Goal: Information Seeking & Learning: Learn about a topic

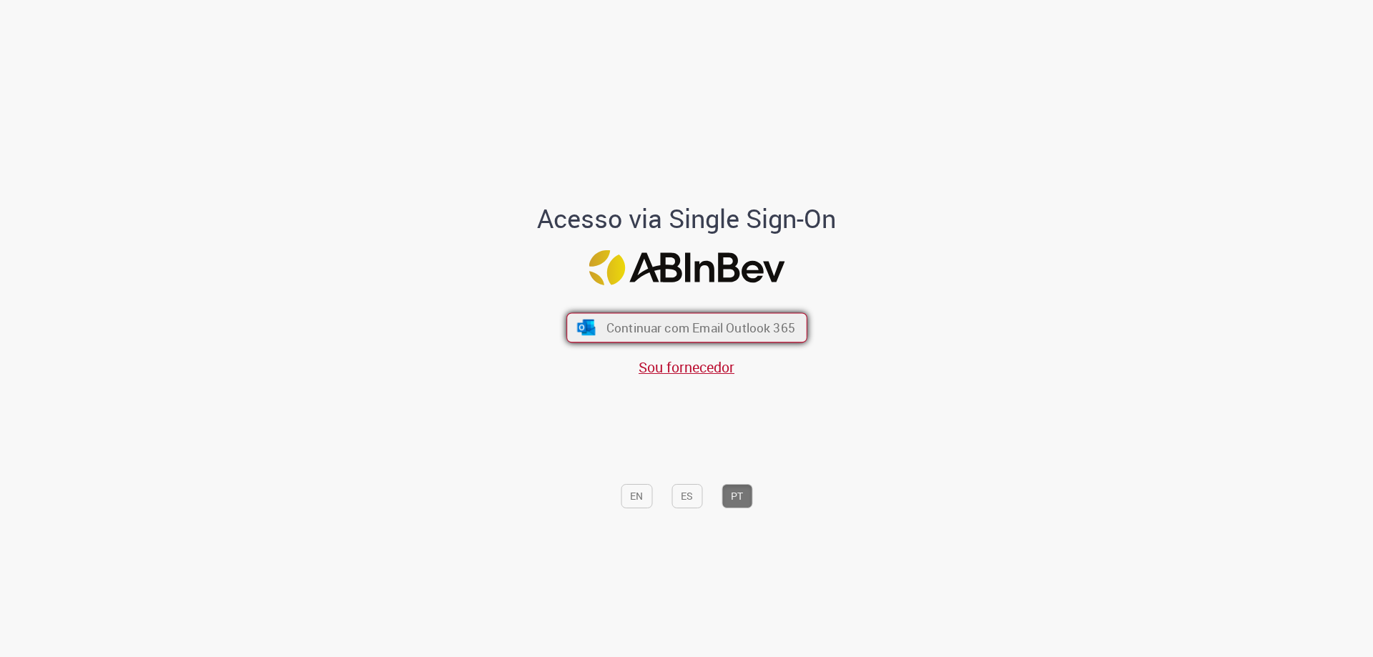
click at [648, 320] on span "Continuar com Email Outlook 365" at bounding box center [699, 328] width 189 height 16
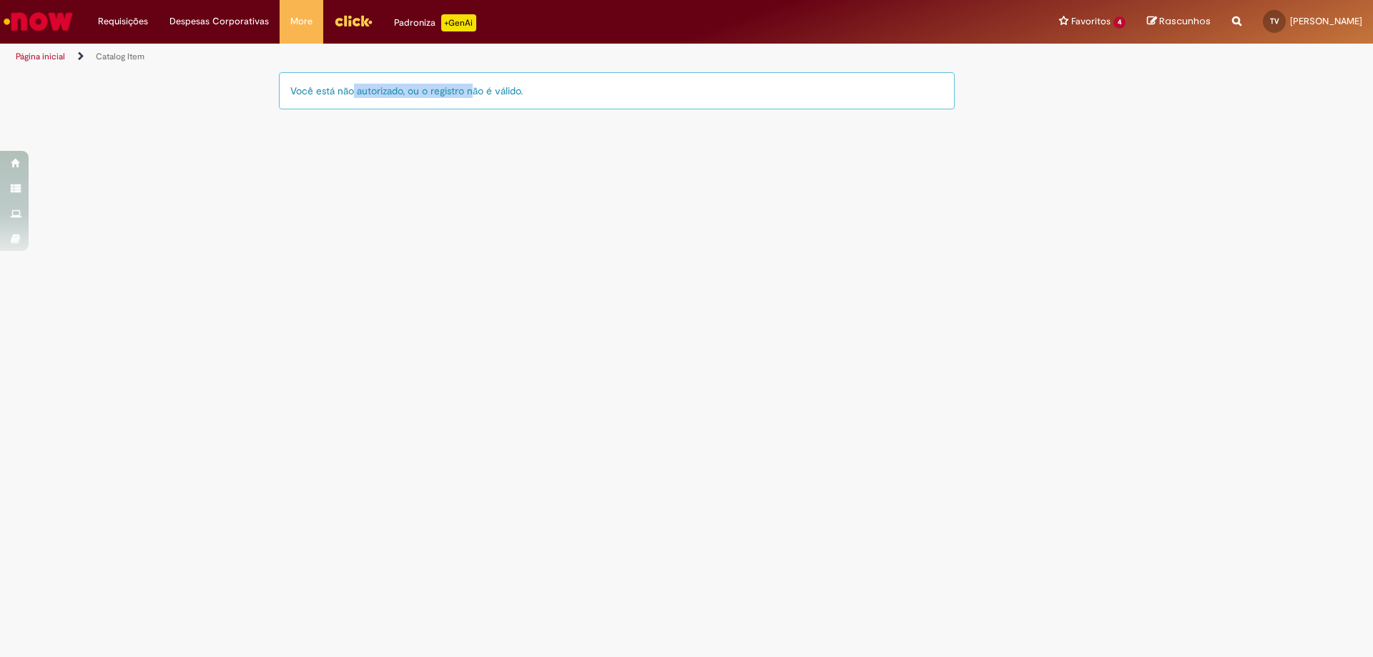
drag, startPoint x: 345, startPoint y: 89, endPoint x: 477, endPoint y: 92, distance: 132.3
click at [473, 92] on div "Você está não autorizado, ou o registro não é válido." at bounding box center [617, 90] width 676 height 37
drag, startPoint x: 511, startPoint y: 89, endPoint x: 395, endPoint y: 89, distance: 115.8
click at [395, 89] on div "Você está não autorizado, ou o registro não é válido." at bounding box center [617, 90] width 676 height 37
click at [564, 157] on main "Catalog Item LupiAssist +GenAI Digite a sua dúvida ou escolha uma opção a segui…" at bounding box center [686, 364] width 1373 height 586
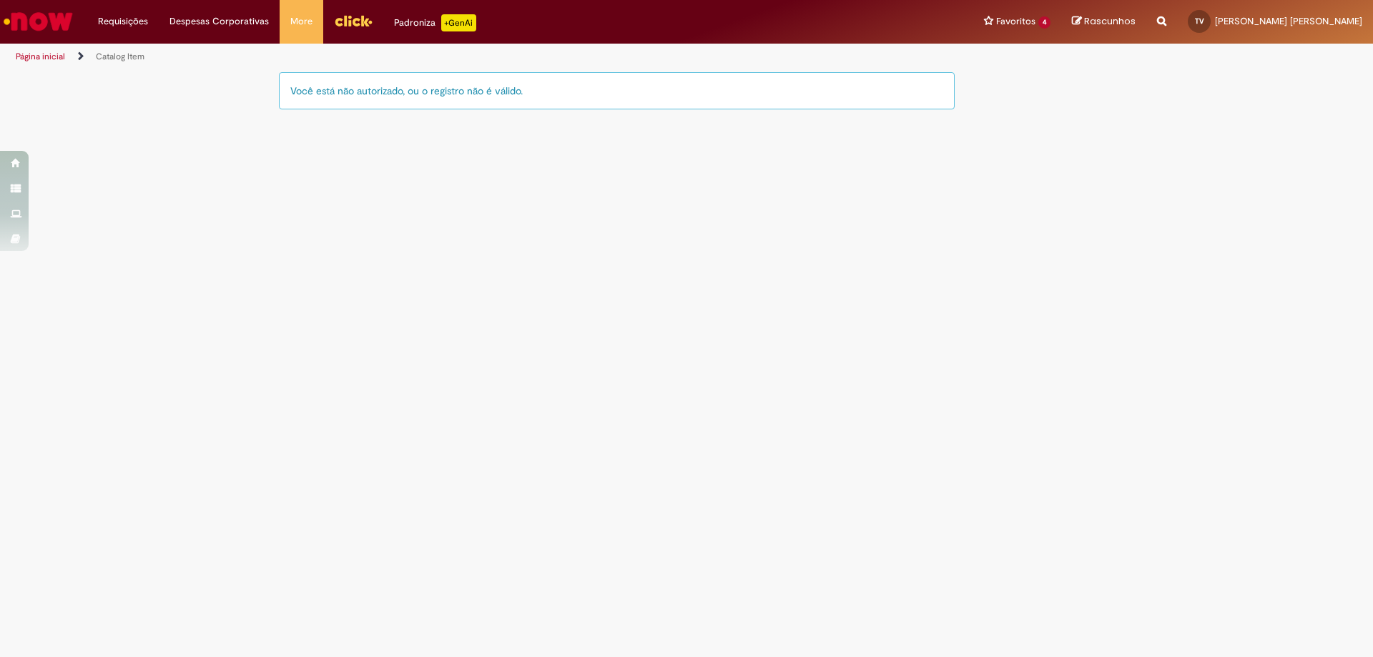
click at [36, 19] on img "Ir para a Homepage" at bounding box center [38, 21] width 74 height 29
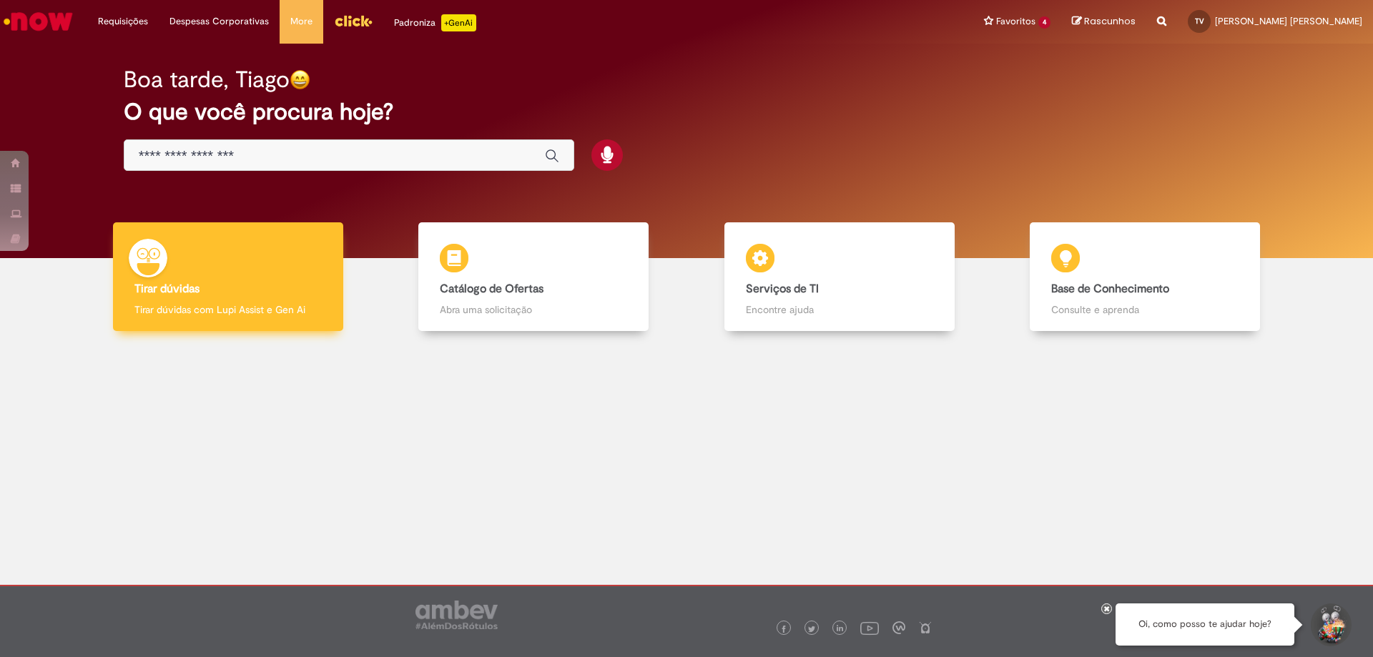
click at [199, 285] on b "Tirar dúvidas" at bounding box center [166, 289] width 65 height 14
click at [270, 159] on input "Basta digitar aqui" at bounding box center [335, 156] width 392 height 16
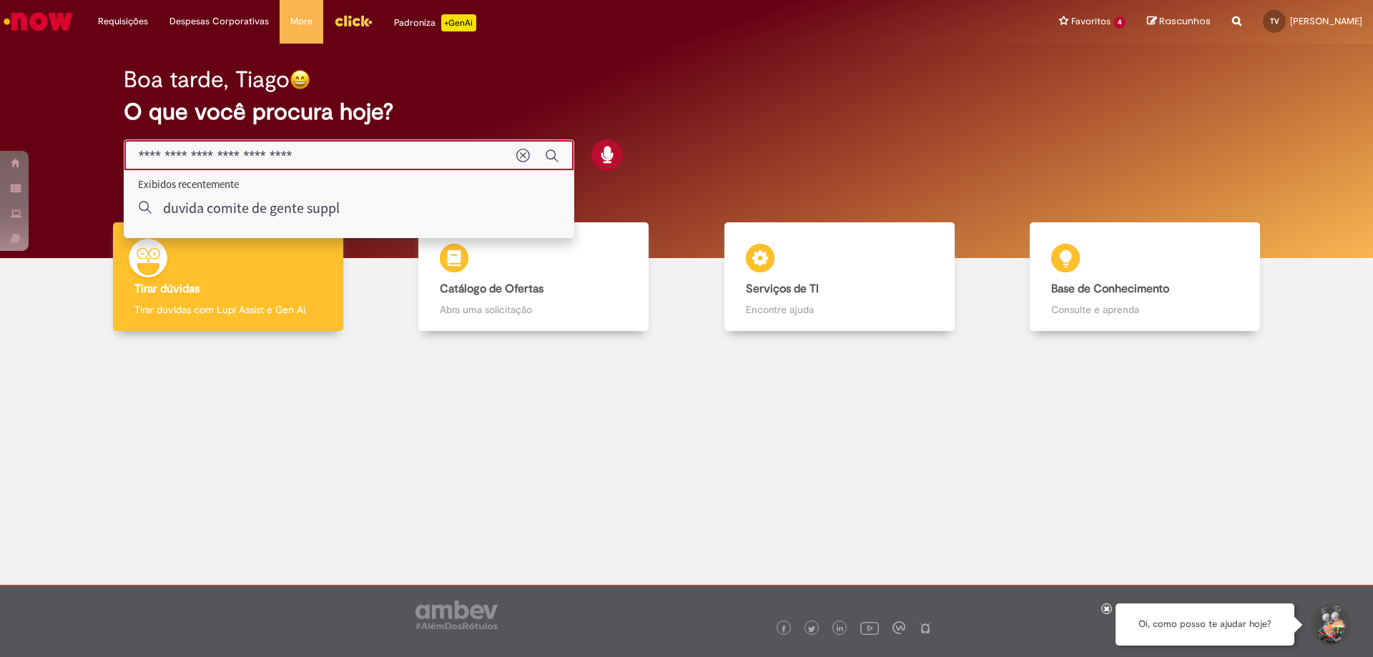
type input "**********"
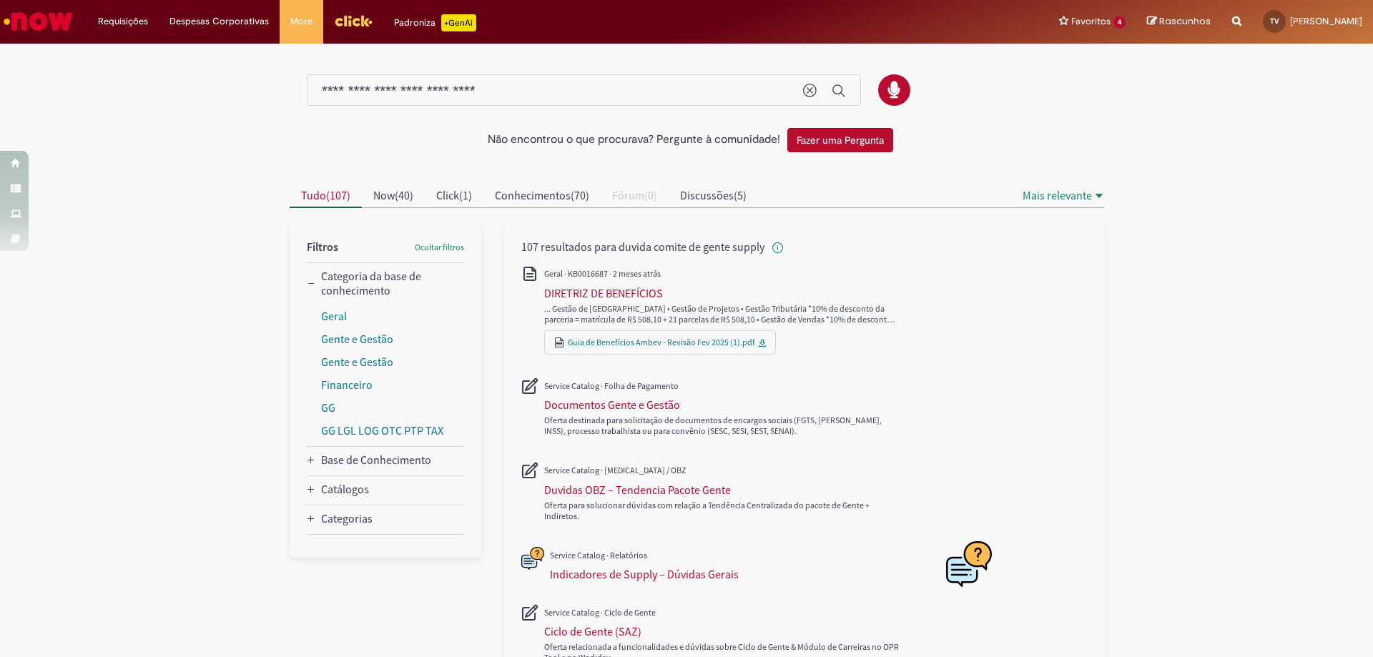
click at [355, 89] on input "**********" at bounding box center [555, 91] width 467 height 16
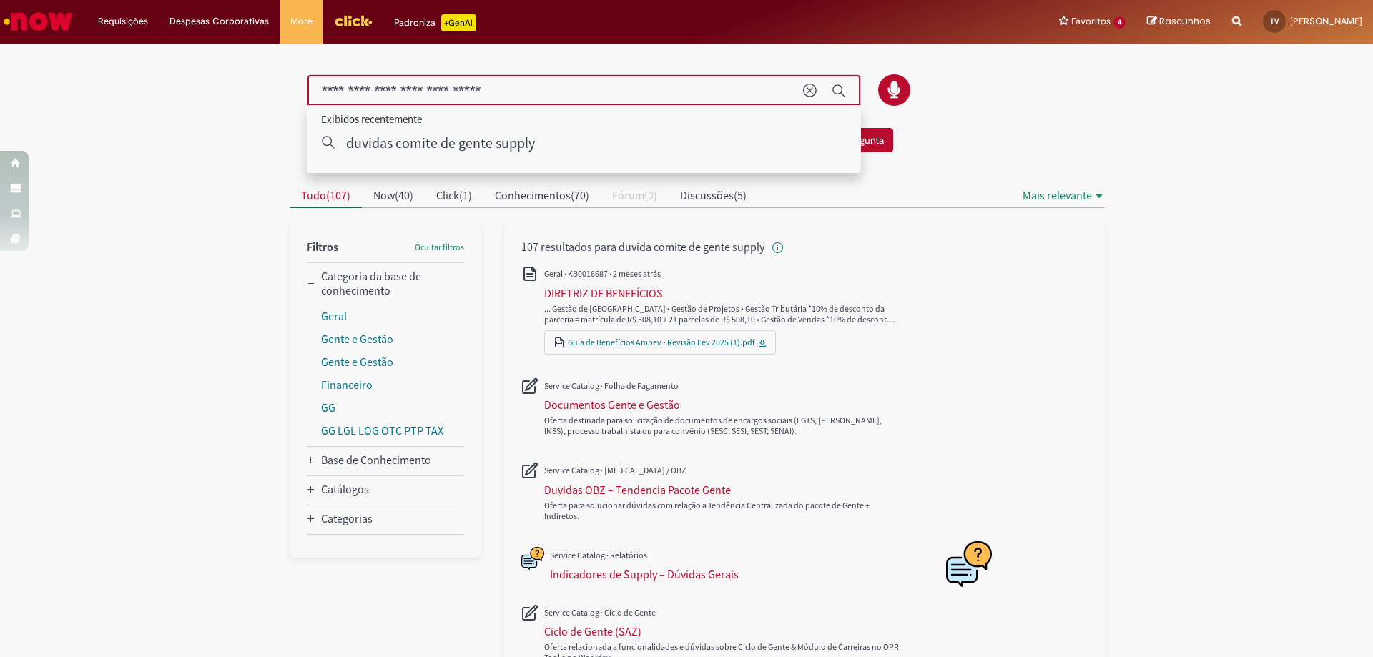
type input "**********"
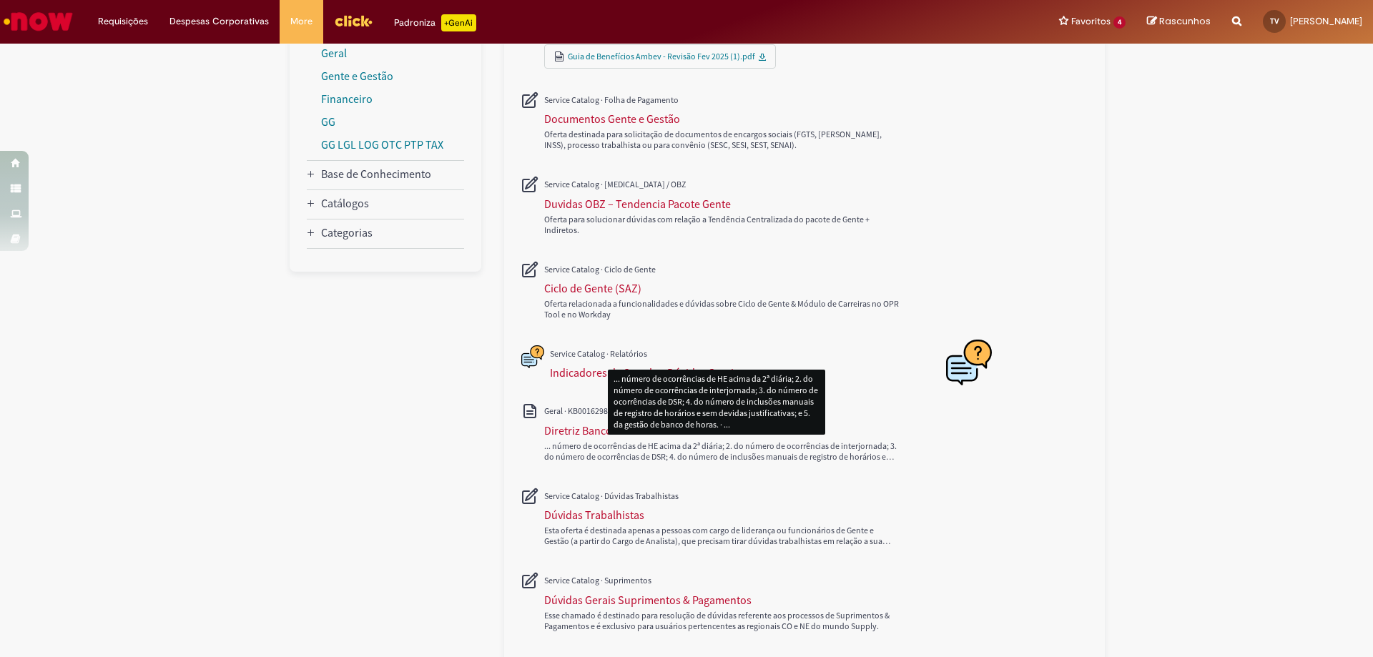
scroll to position [357, 0]
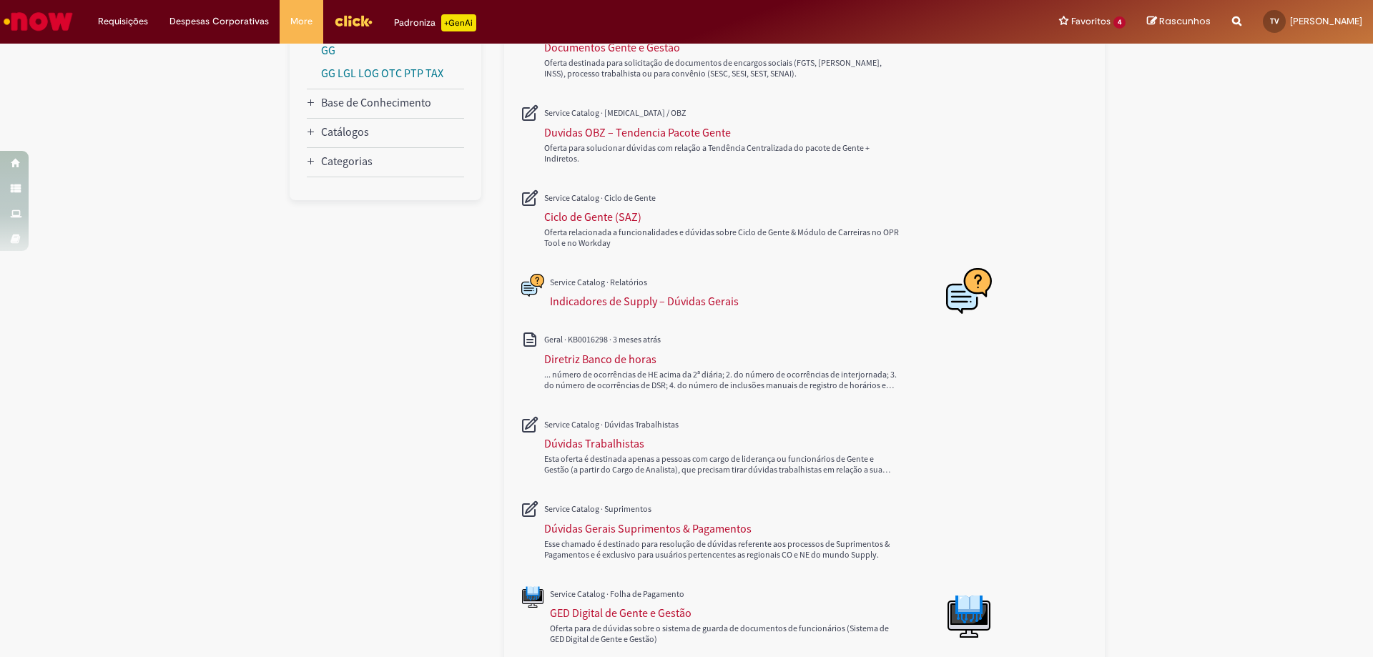
click at [55, 23] on img "Ir para a Homepage" at bounding box center [38, 21] width 74 height 29
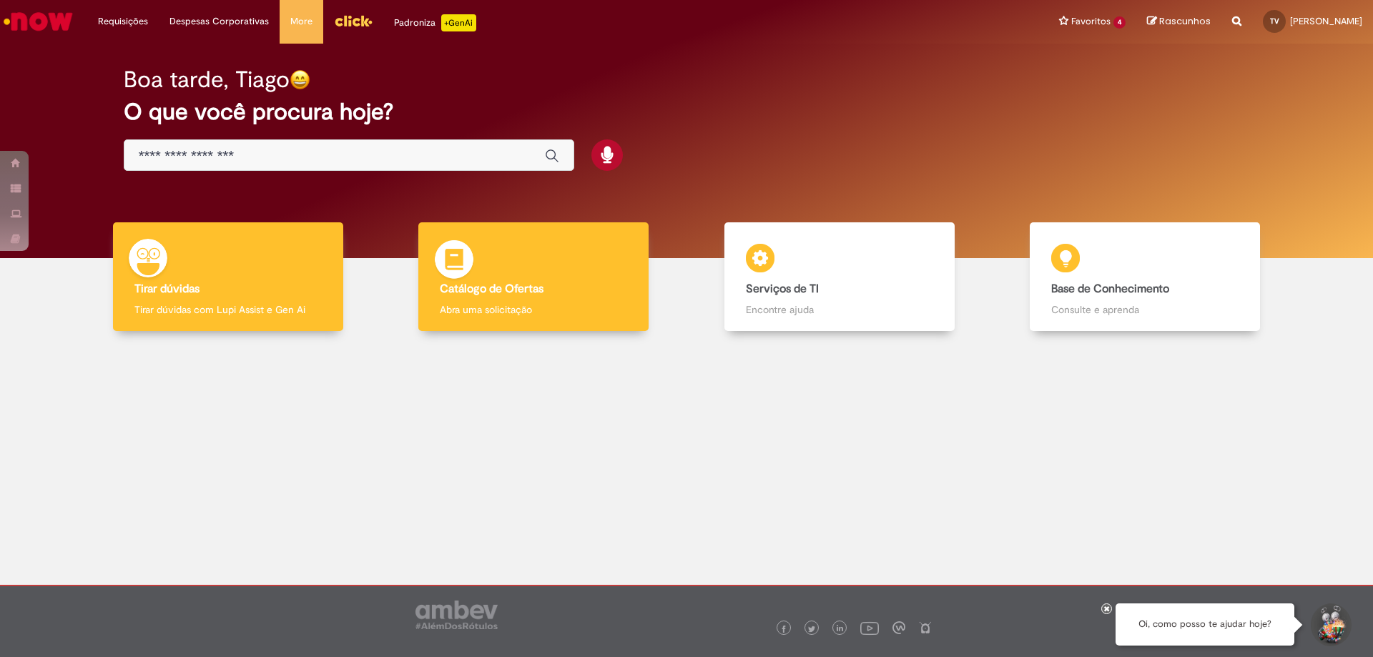
click at [514, 302] on div "Catálogo de Ofertas Catálogo de Ofertas Abra uma solicitação" at bounding box center [533, 276] width 230 height 109
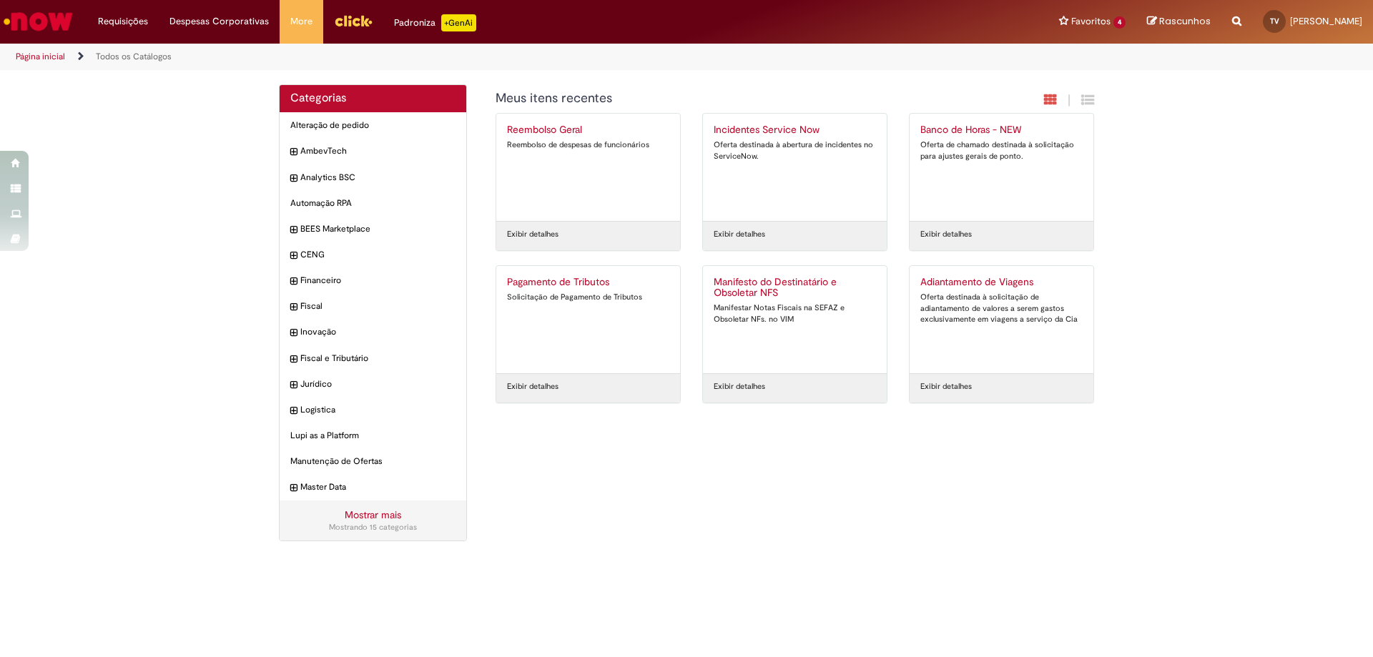
click at [365, 511] on link "Mostrar mais" at bounding box center [373, 514] width 56 height 13
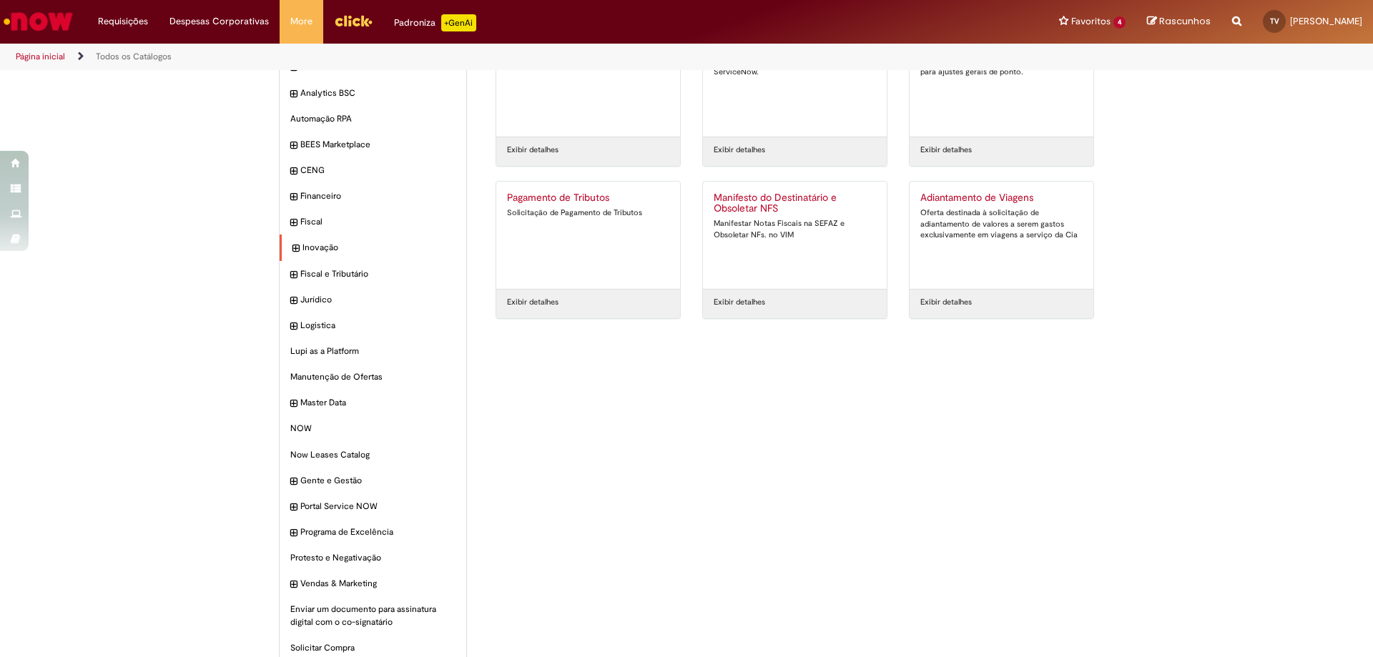
scroll to position [13, 0]
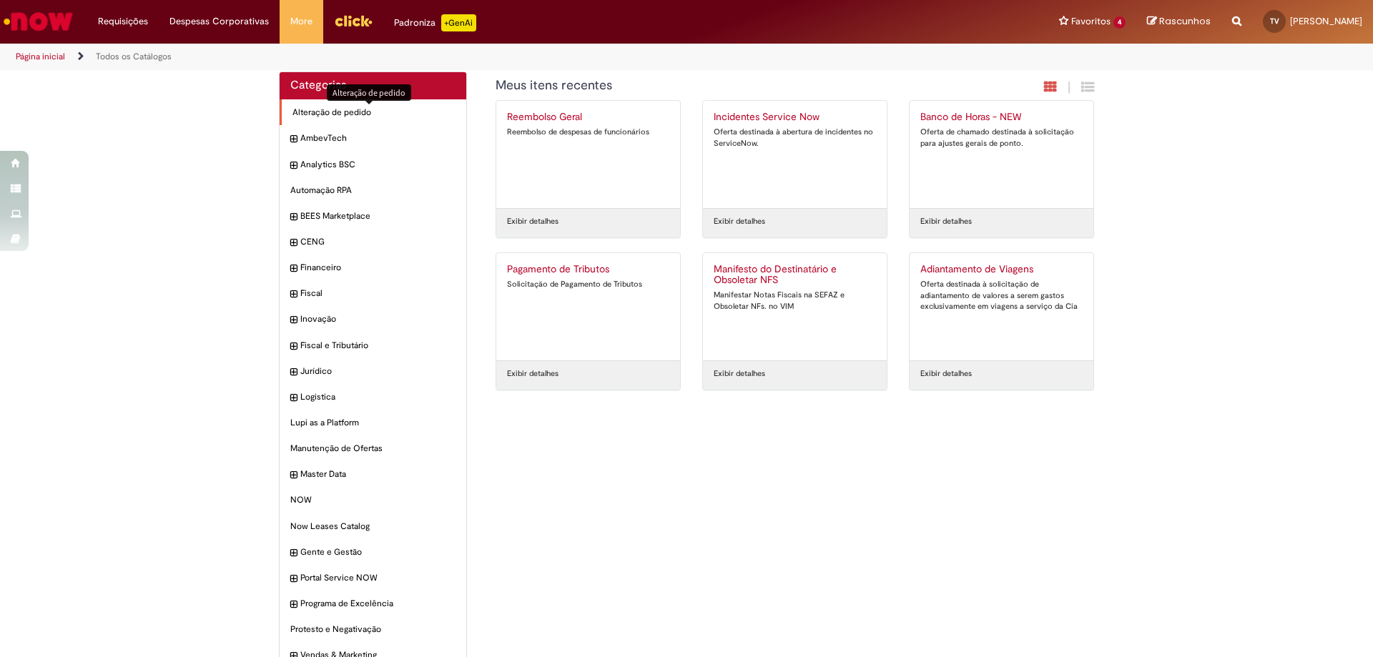
click at [307, 107] on span "Alteração de pedido Itens" at bounding box center [373, 113] width 163 height 12
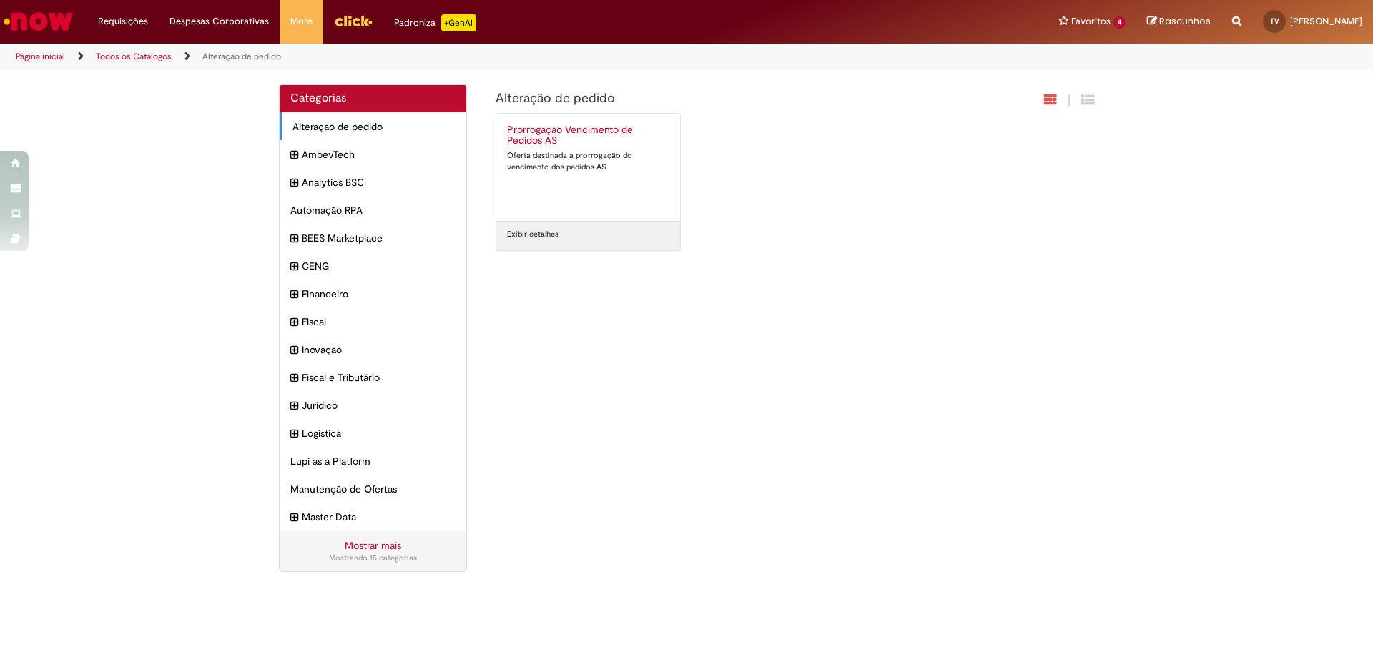
click at [356, 546] on link "Mostrar mais" at bounding box center [373, 545] width 56 height 13
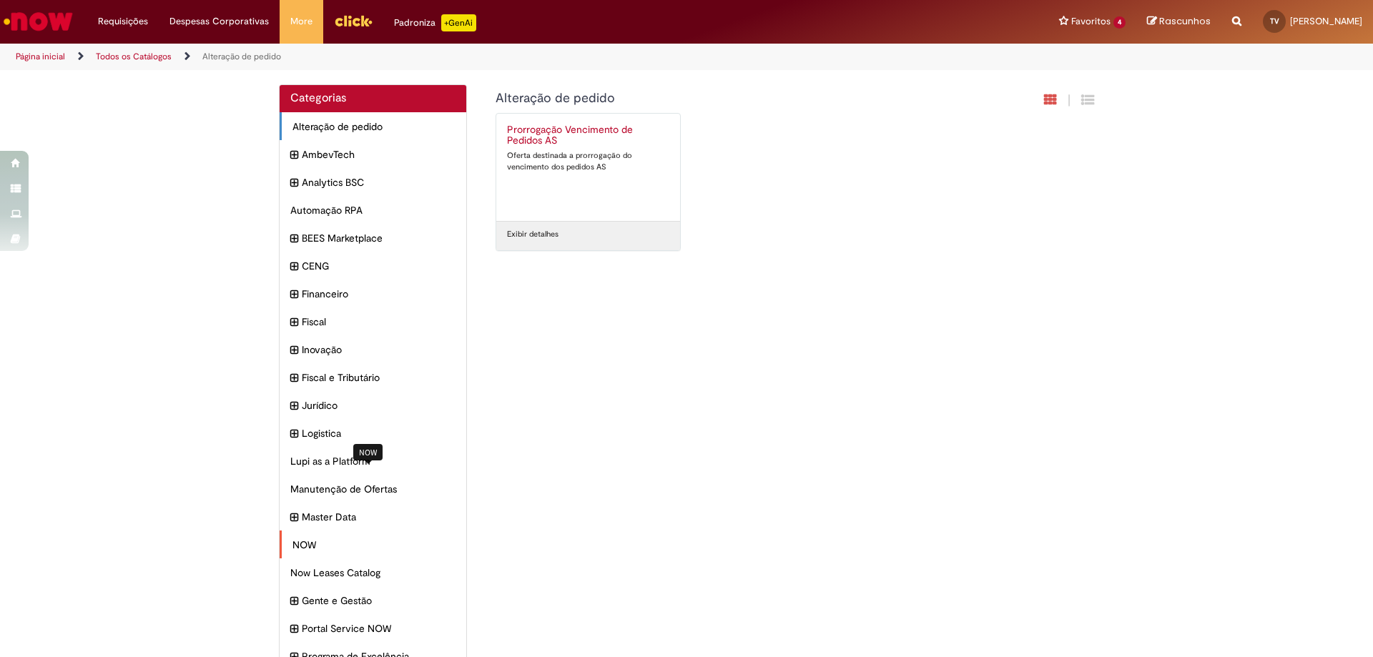
scroll to position [71, 0]
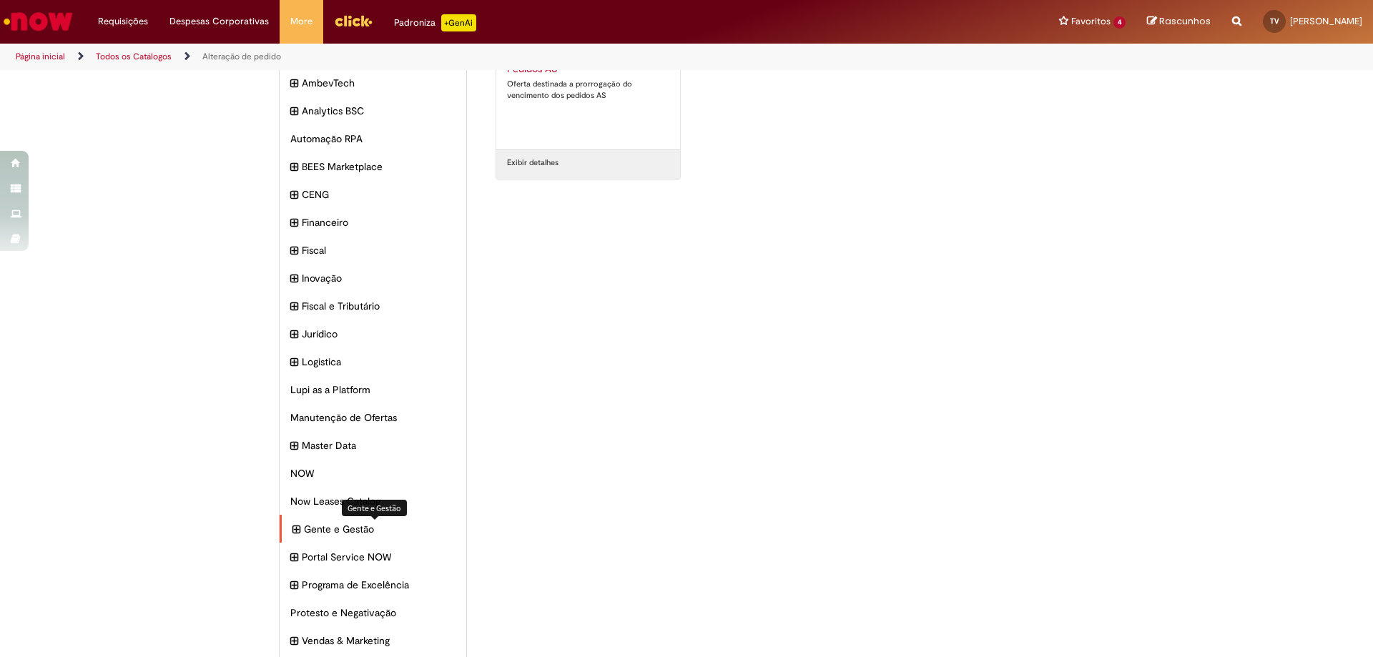
click at [325, 526] on span "Gente e Gestão Itens" at bounding box center [380, 529] width 152 height 14
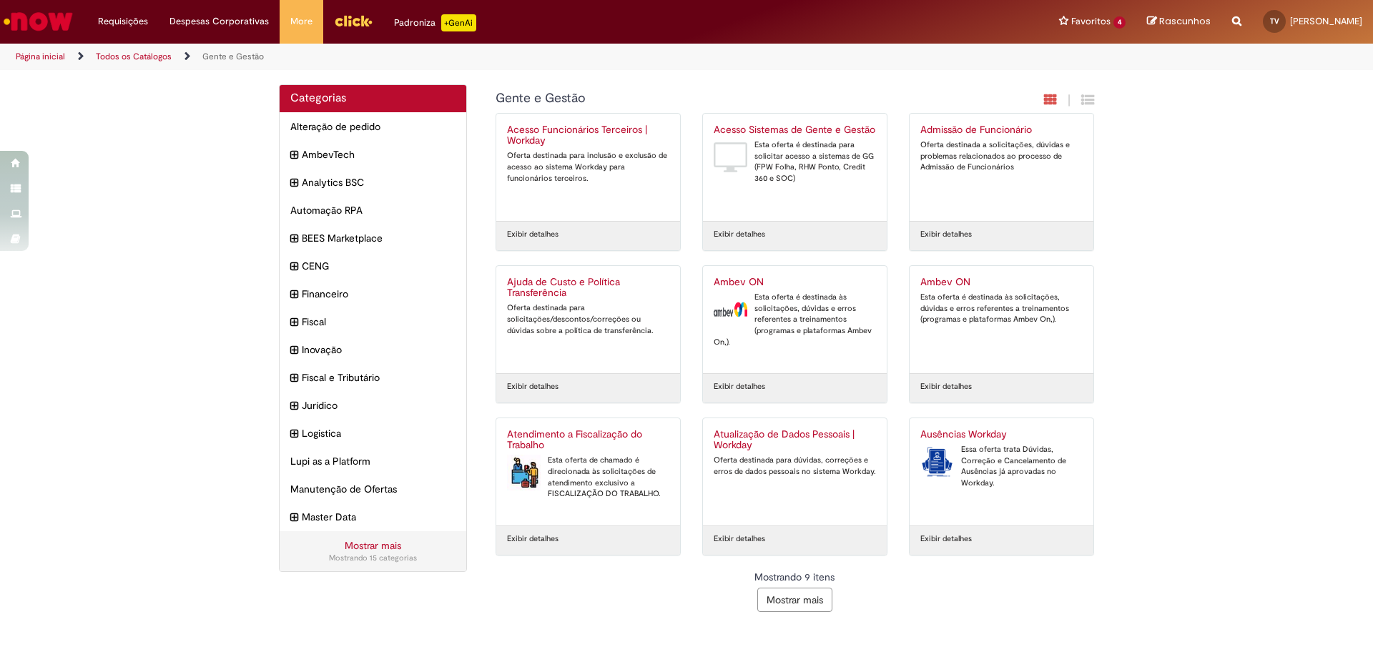
click at [796, 599] on button "Mostrar mais" at bounding box center [794, 600] width 75 height 24
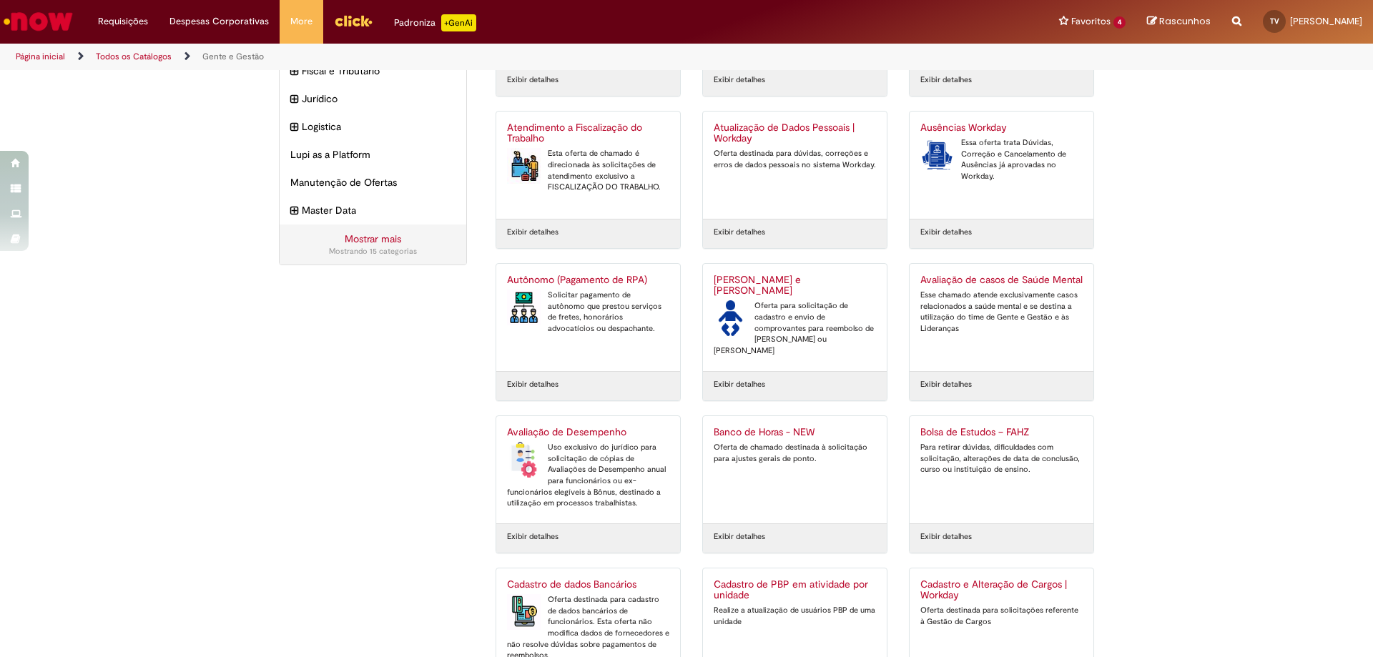
scroll to position [427, 0]
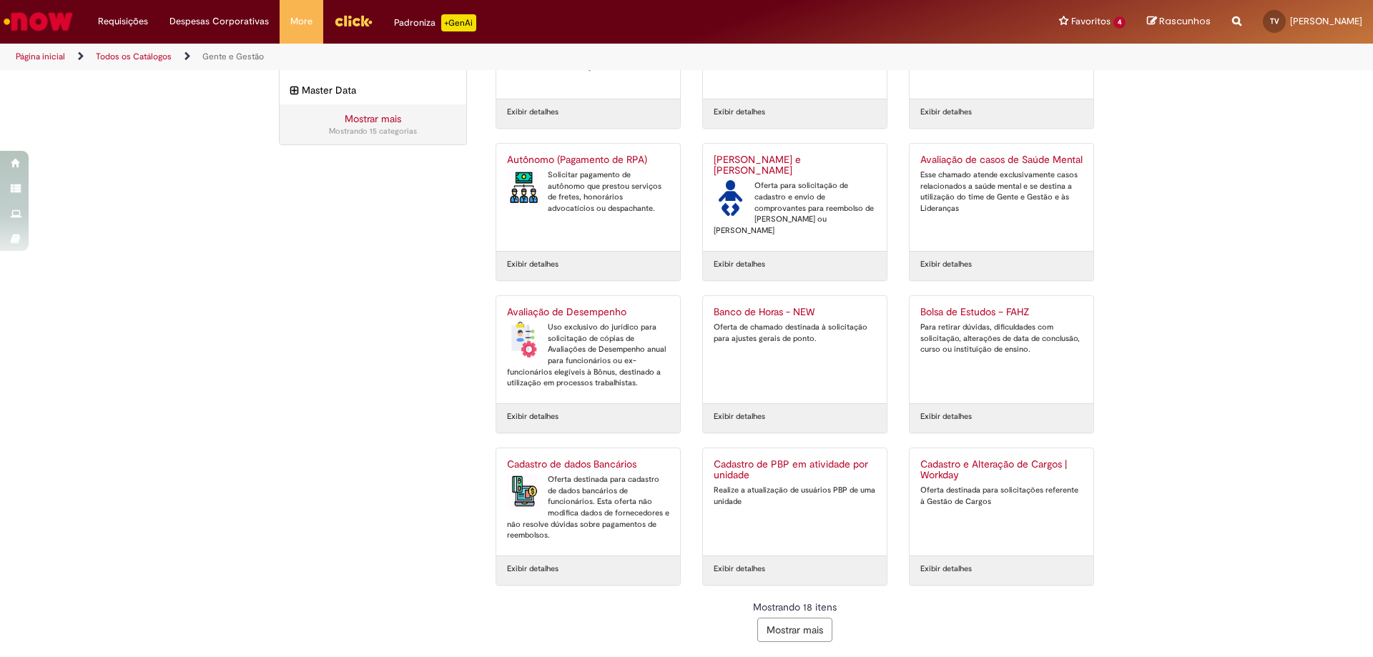
click at [794, 633] on button "Mostrar mais" at bounding box center [794, 630] width 75 height 24
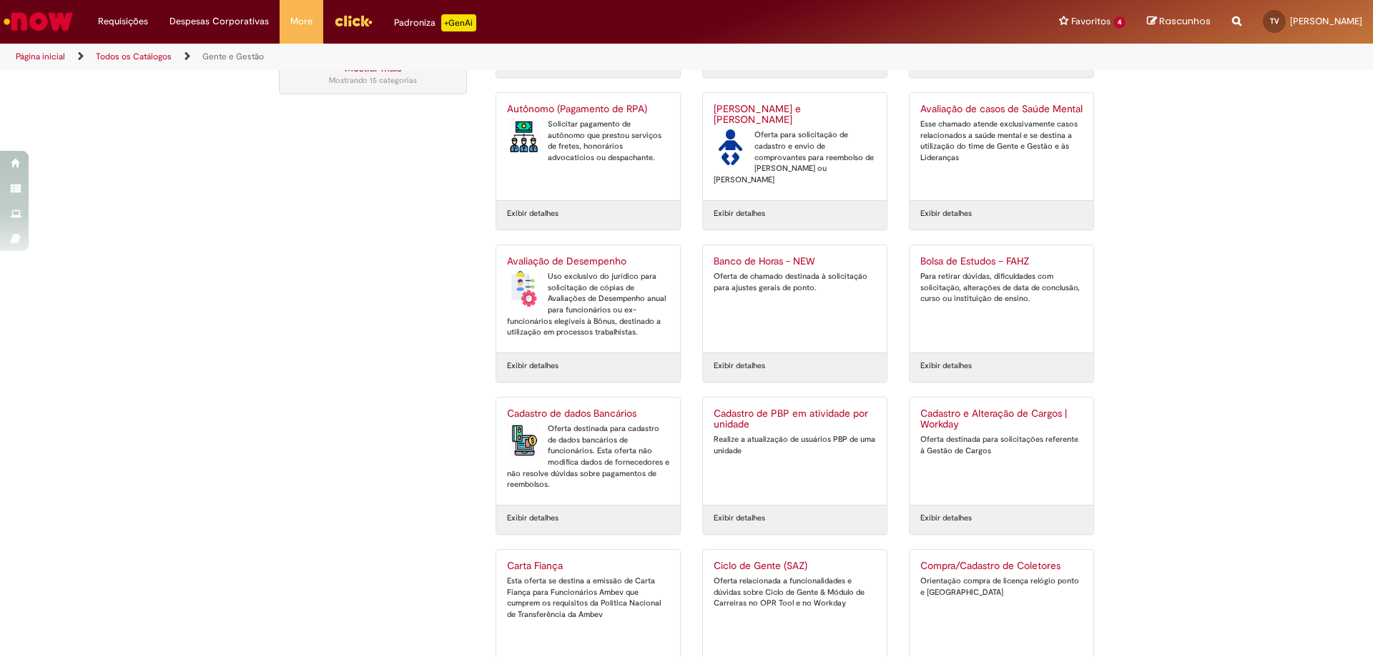
scroll to position [835, 0]
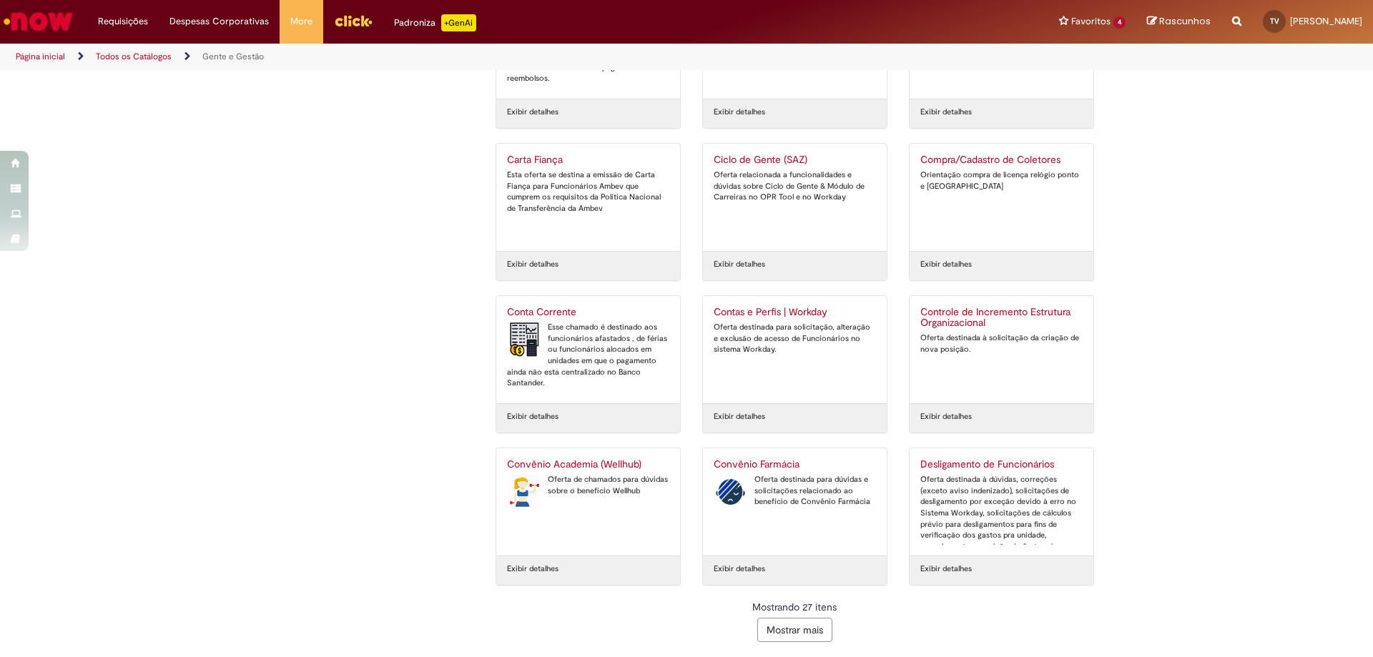
click at [788, 631] on button "Mostrar mais" at bounding box center [794, 630] width 75 height 24
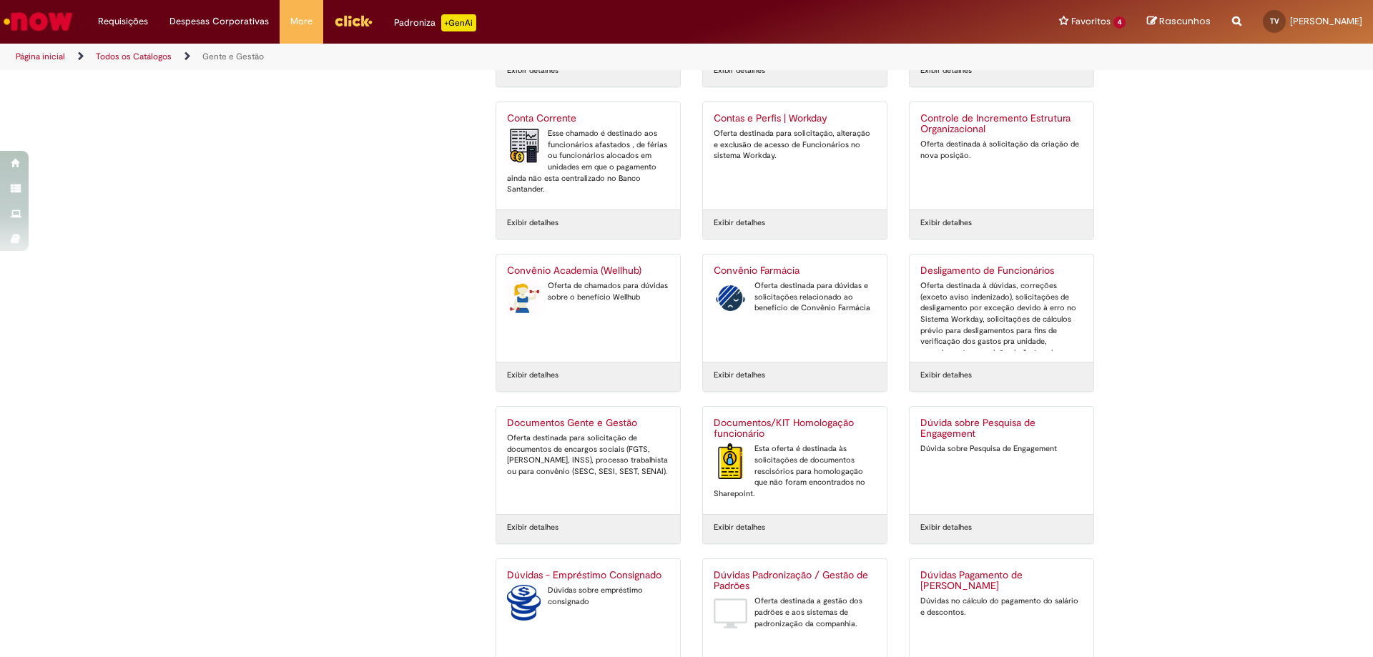
scroll to position [1340, 0]
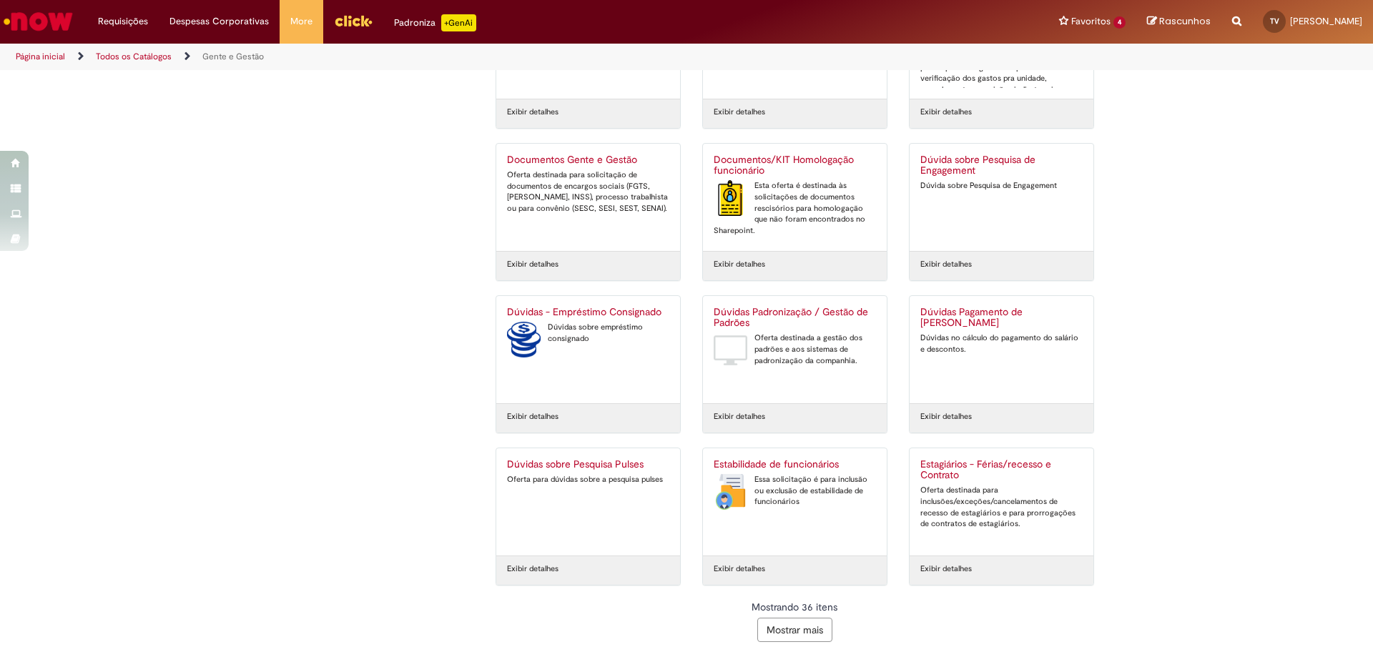
click at [802, 629] on button "Mostrar mais" at bounding box center [794, 630] width 75 height 24
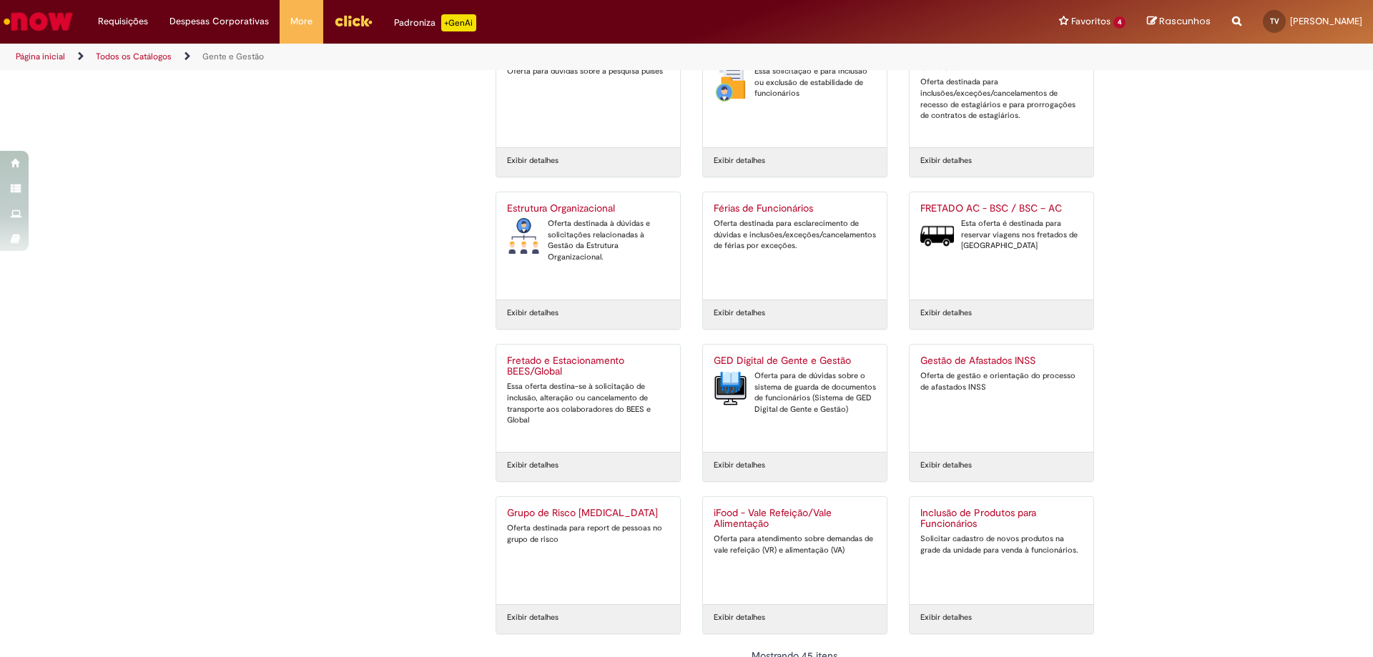
scroll to position [1797, 0]
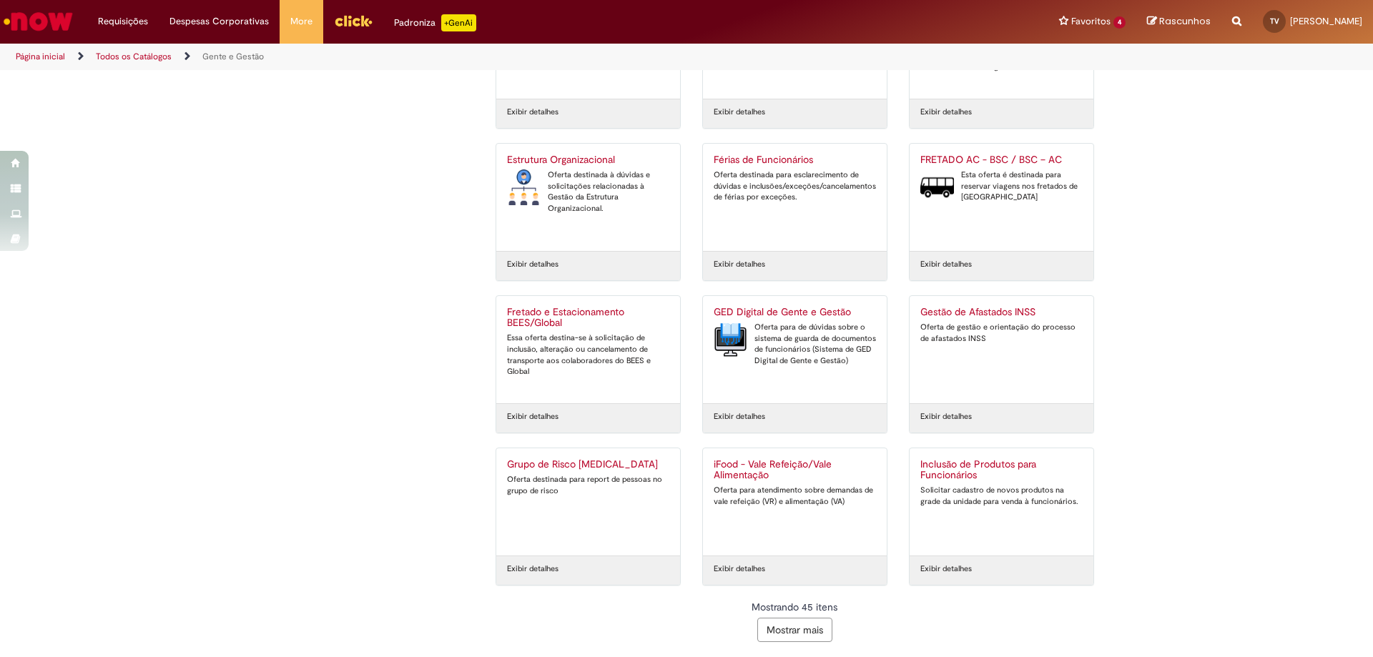
click at [786, 633] on button "Mostrar mais" at bounding box center [794, 630] width 75 height 24
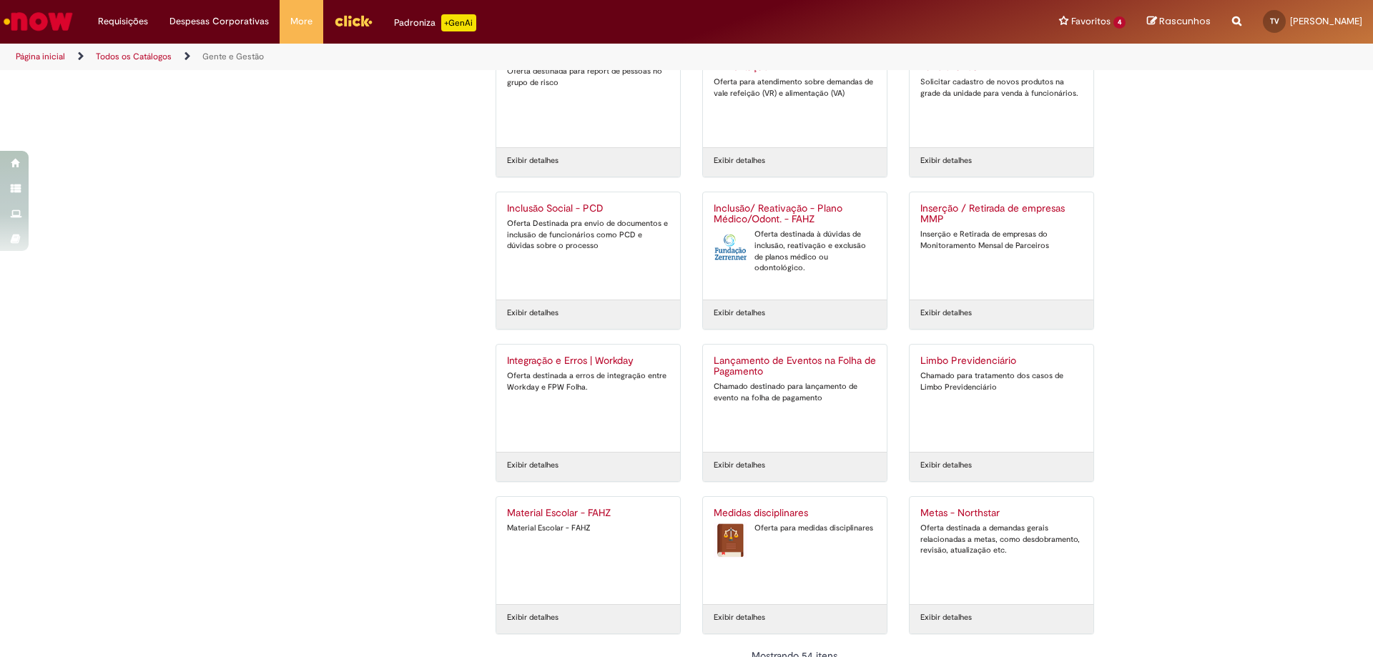
scroll to position [2254, 0]
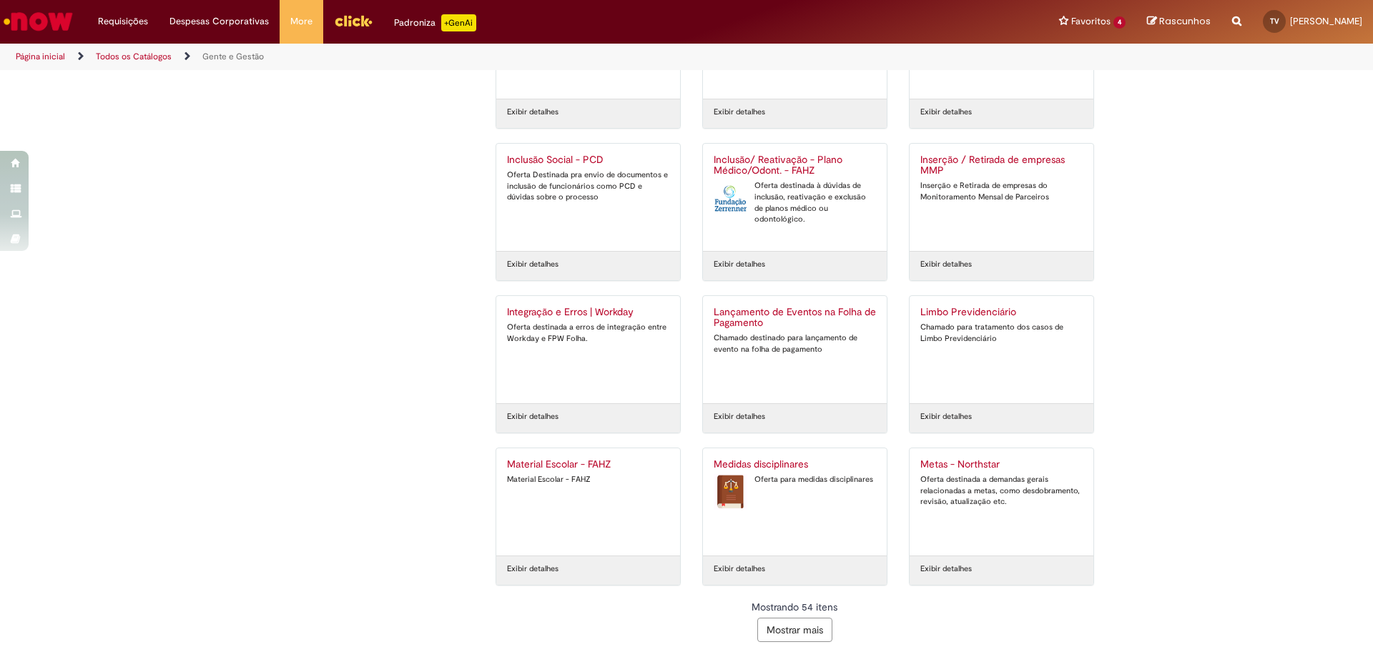
click at [790, 633] on button "Mostrar mais" at bounding box center [794, 630] width 75 height 24
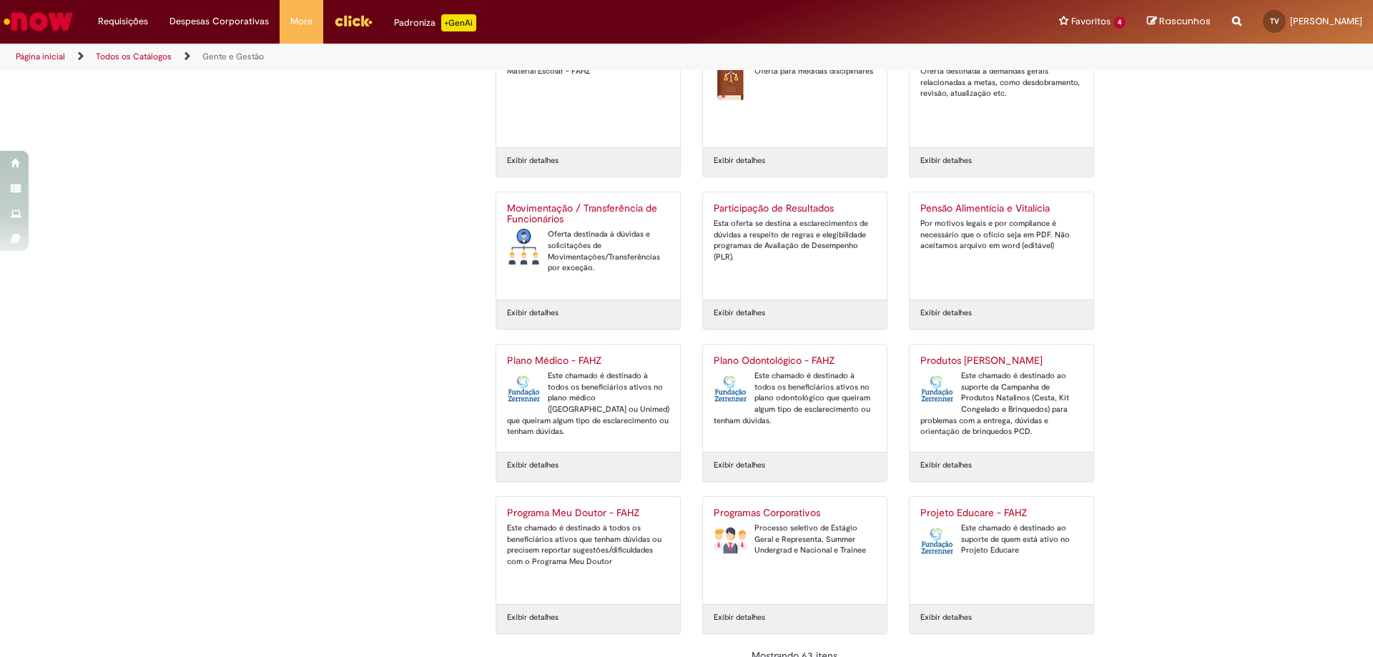
scroll to position [2711, 0]
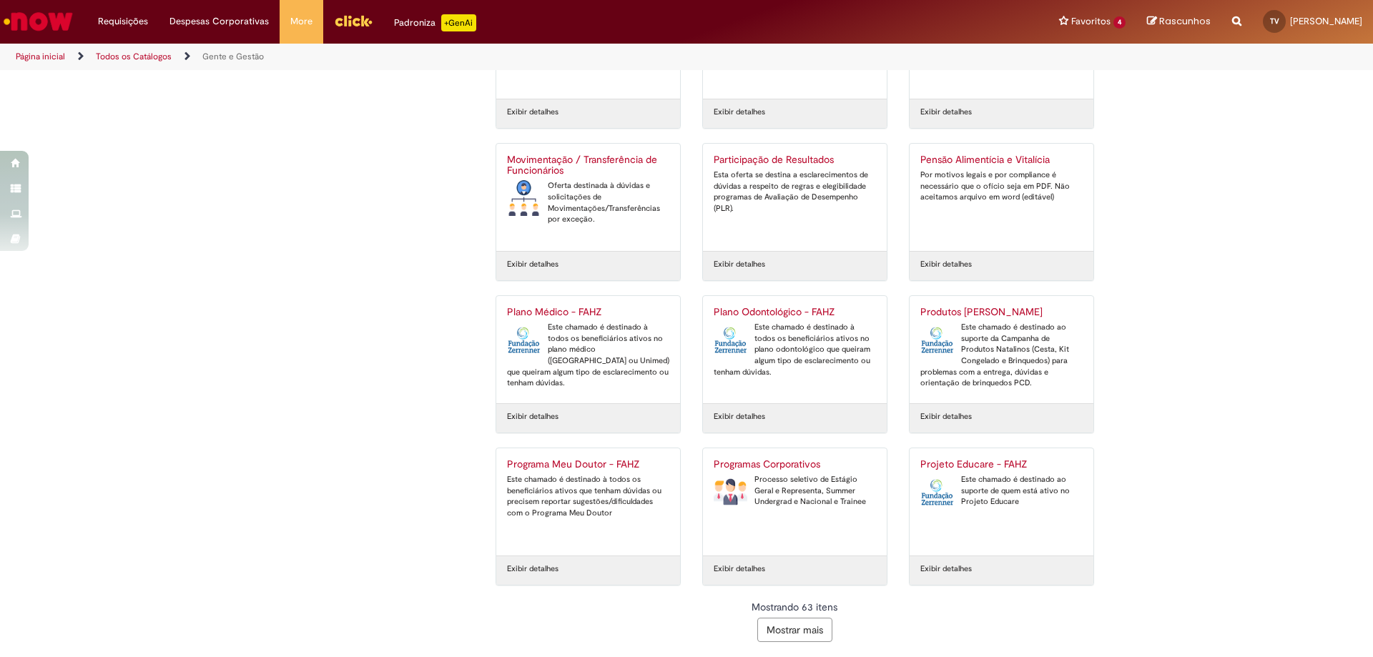
click at [806, 641] on button "Mostrar mais" at bounding box center [794, 630] width 75 height 24
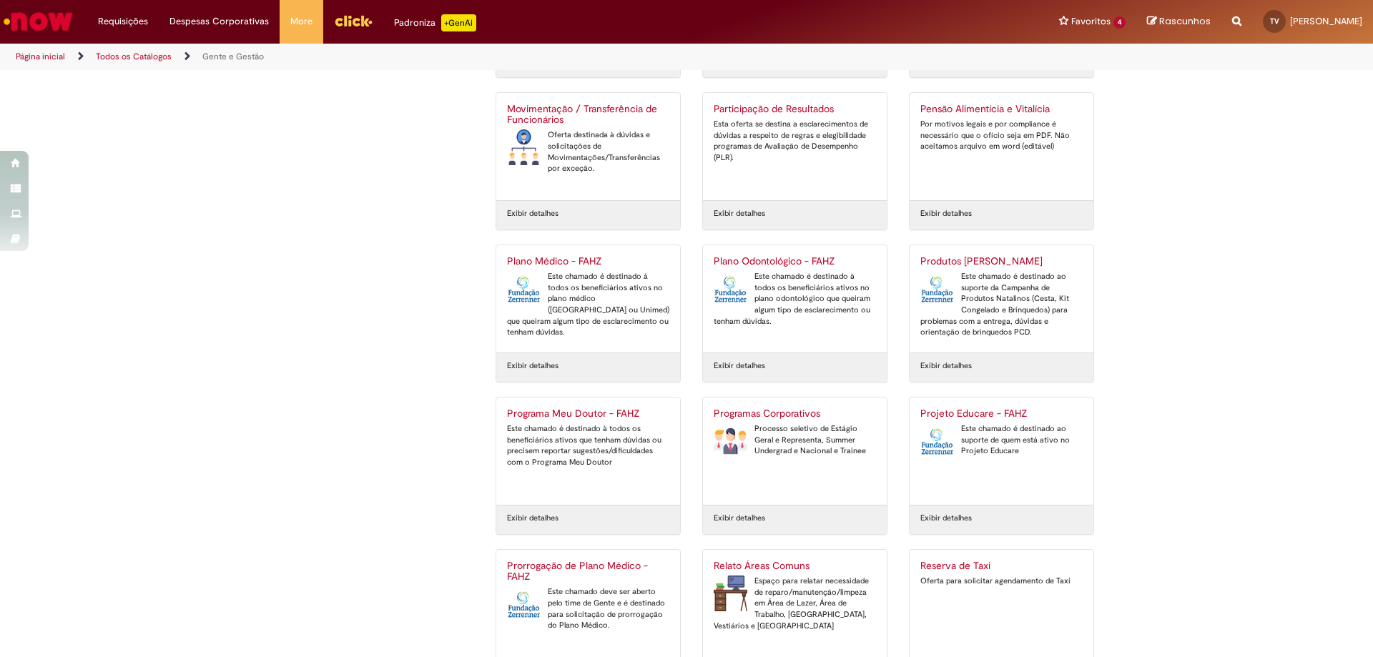
scroll to position [3168, 0]
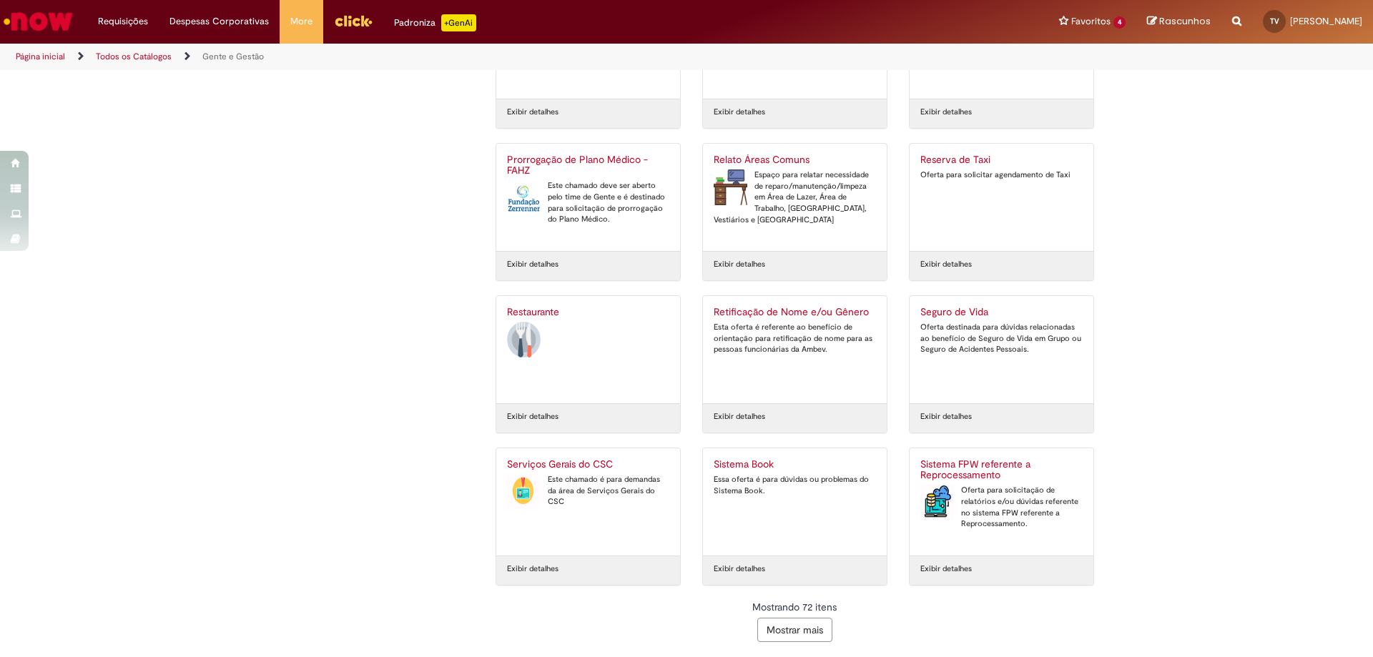
click at [782, 633] on button "Mostrar mais" at bounding box center [794, 630] width 75 height 24
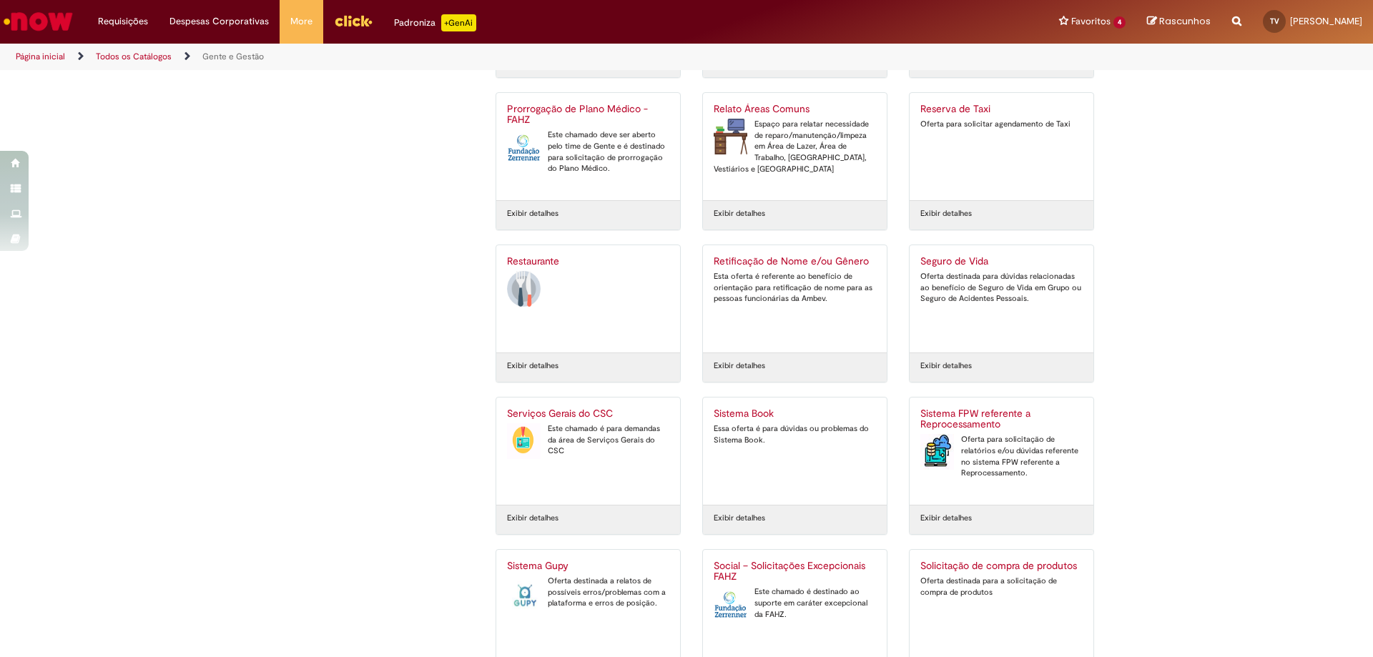
scroll to position [3624, 0]
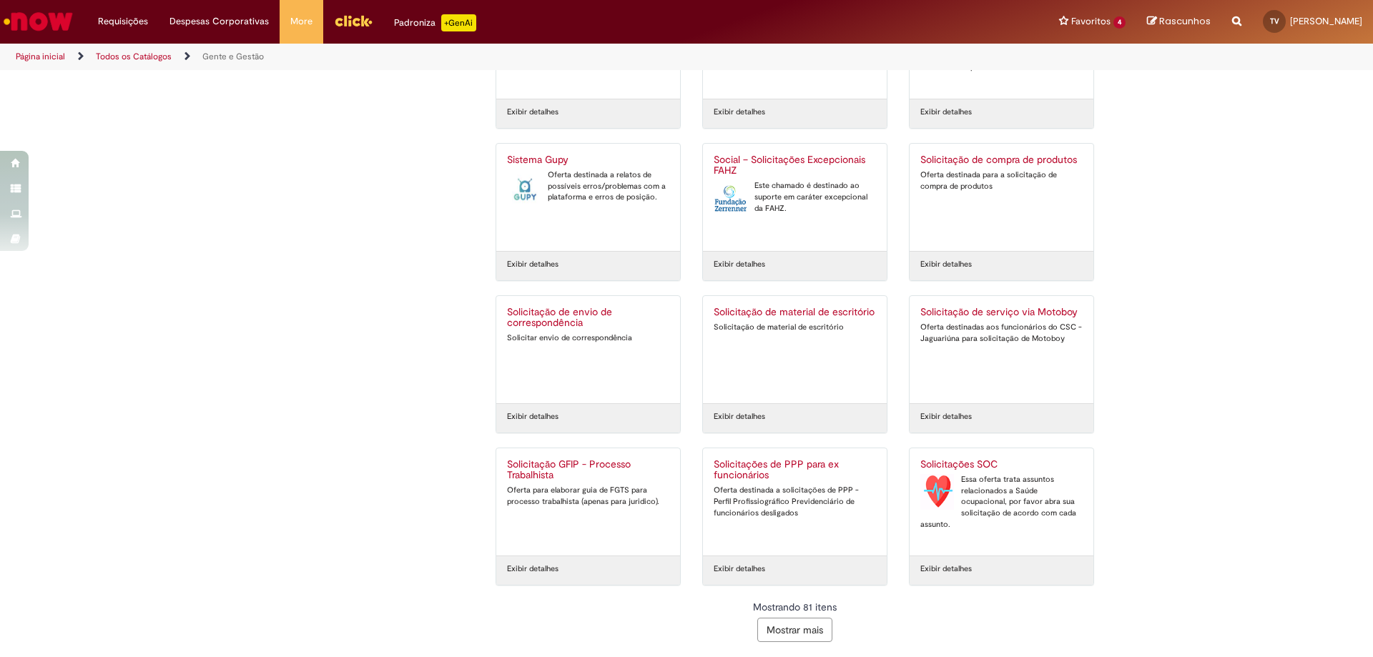
click at [801, 631] on button "Mostrar mais" at bounding box center [794, 630] width 75 height 24
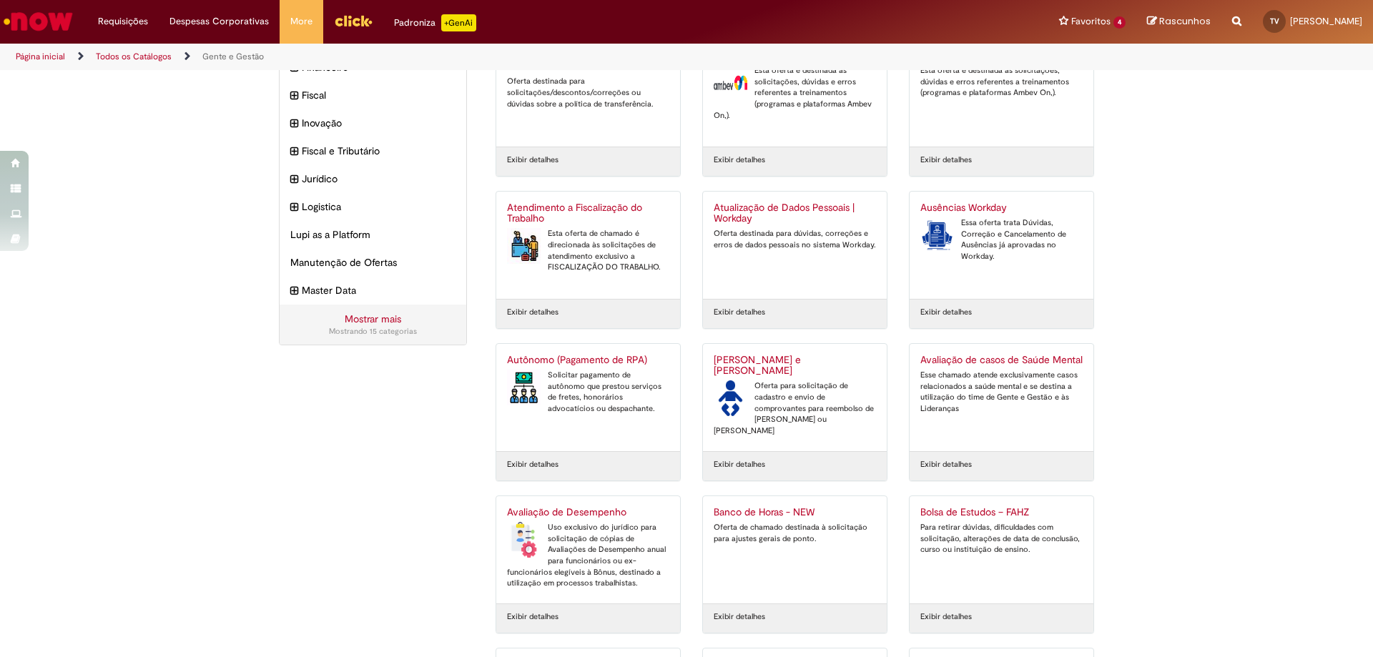
scroll to position [0, 0]
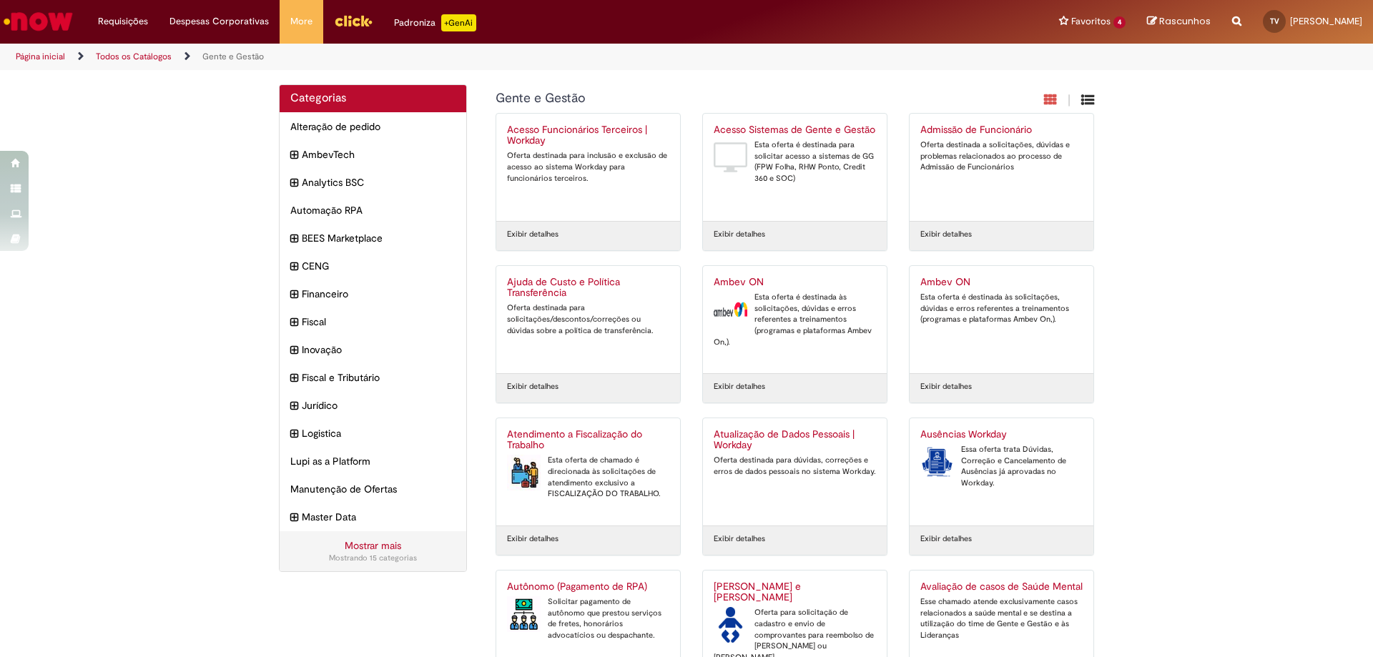
click at [1087, 102] on icon "Exibição de grade" at bounding box center [1087, 100] width 13 height 14
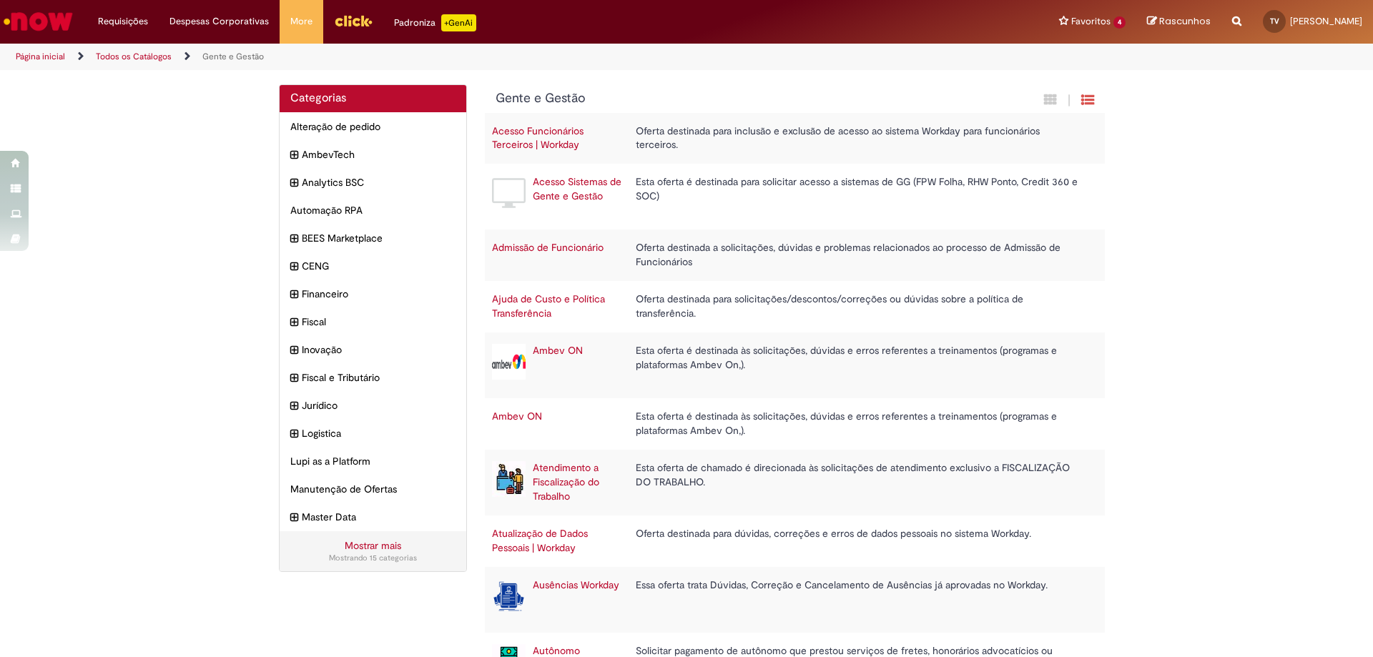
click at [39, 29] on img "Ir para a Homepage" at bounding box center [38, 21] width 74 height 29
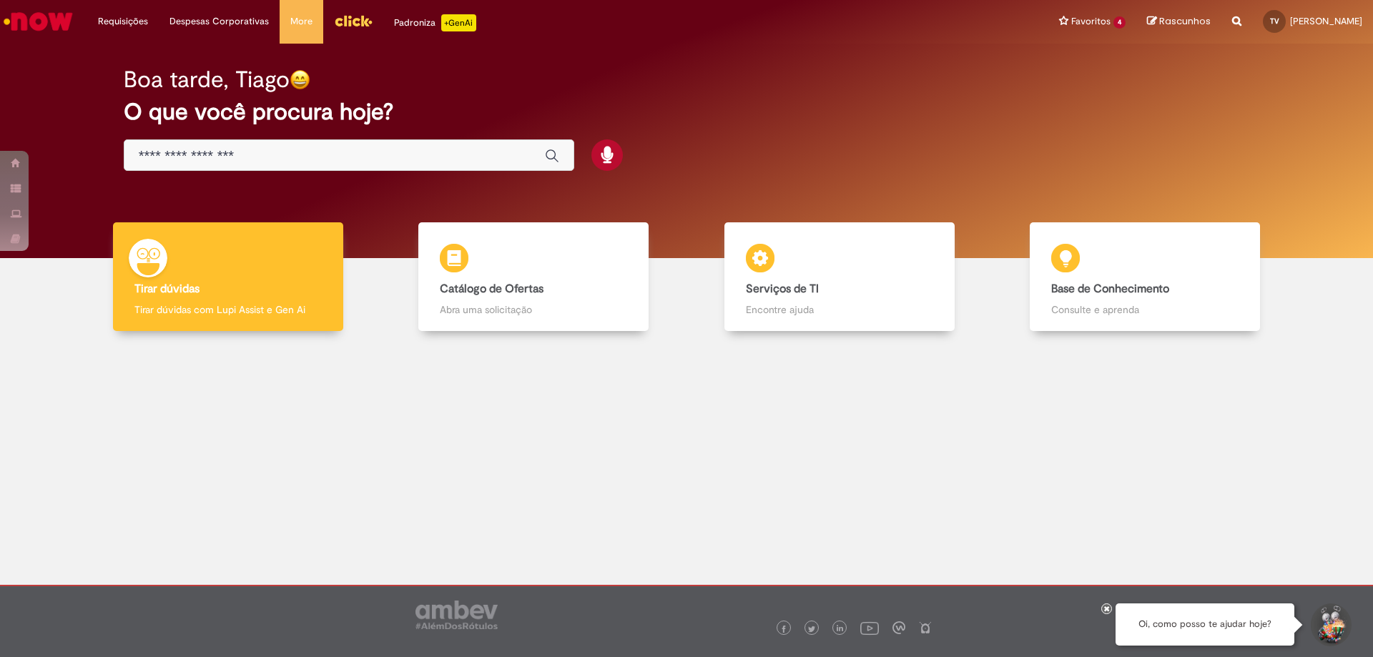
click at [679, 431] on div at bounding box center [686, 453] width 1351 height 223
